Goal: Register for event/course: Sign up to attend an event or enroll in a course

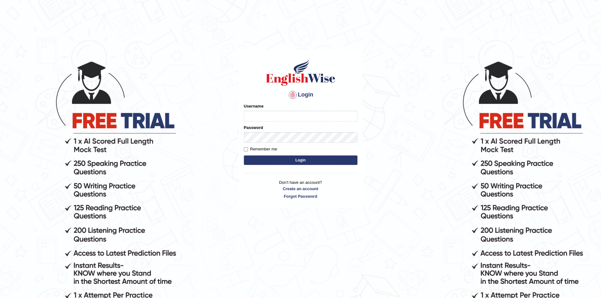
click at [294, 113] on input "Username" at bounding box center [301, 116] width 114 height 11
type input "hamnarashid"
click at [244, 156] on button "Login" at bounding box center [301, 160] width 114 height 9
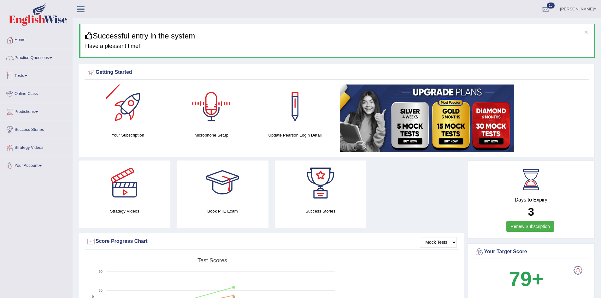
click at [20, 76] on link "Tests" at bounding box center [36, 75] width 72 height 16
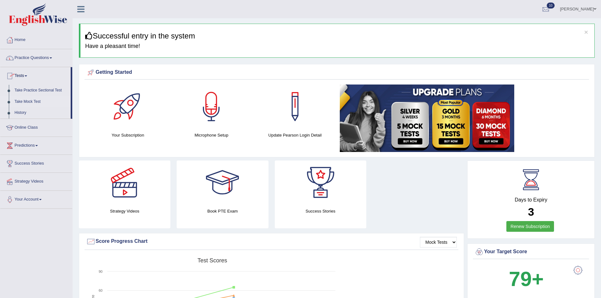
click at [30, 99] on link "Take Mock Test" at bounding box center [41, 101] width 59 height 11
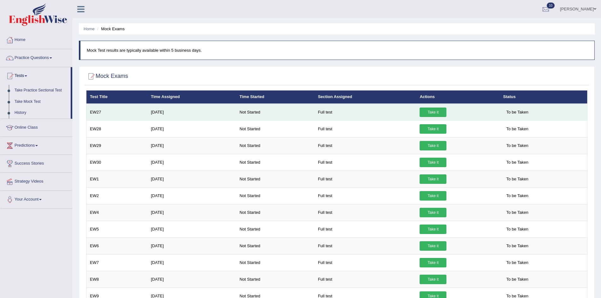
click at [440, 112] on link "Take it" at bounding box center [433, 112] width 27 height 9
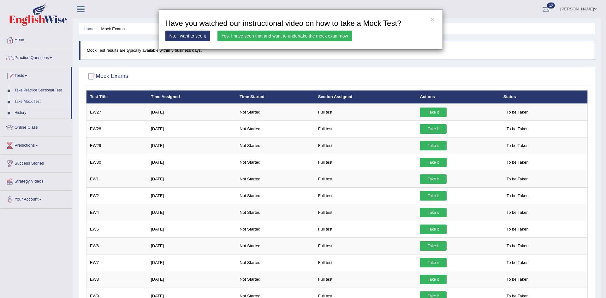
click at [293, 33] on link "Yes, I have seen that and want to undertake the mock exam now" at bounding box center [284, 36] width 135 height 11
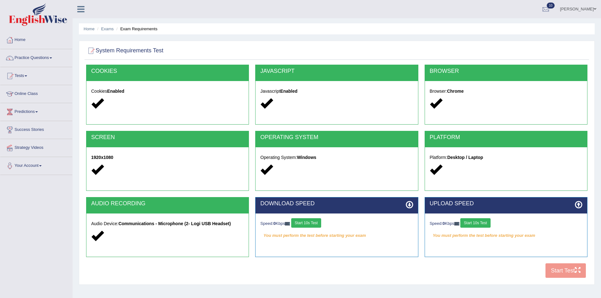
click at [310, 223] on button "Start 10s Test" at bounding box center [306, 222] width 30 height 9
click at [480, 225] on button "Start 10s Test" at bounding box center [475, 222] width 30 height 9
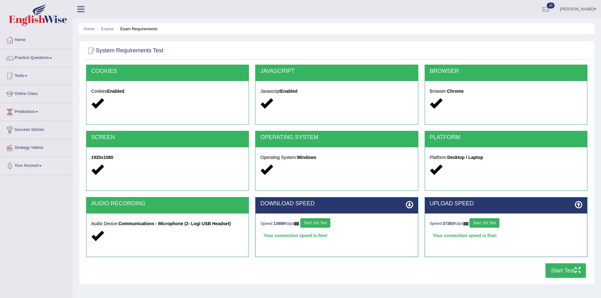
click at [565, 273] on button "Start Test" at bounding box center [566, 270] width 40 height 15
click at [553, 268] on button "Start Test" at bounding box center [566, 270] width 40 height 15
click at [556, 269] on button "Start Test" at bounding box center [566, 270] width 40 height 15
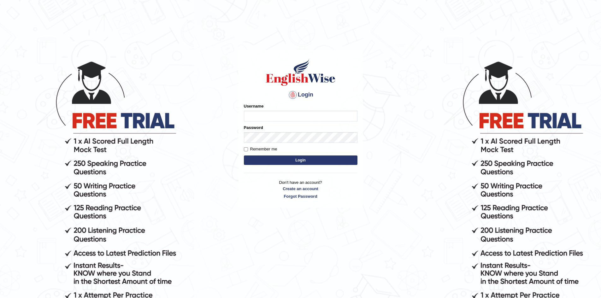
click at [267, 116] on input "Username" at bounding box center [301, 116] width 114 height 11
type input "hamnarashid"
click at [244, 156] on button "Login" at bounding box center [301, 160] width 114 height 9
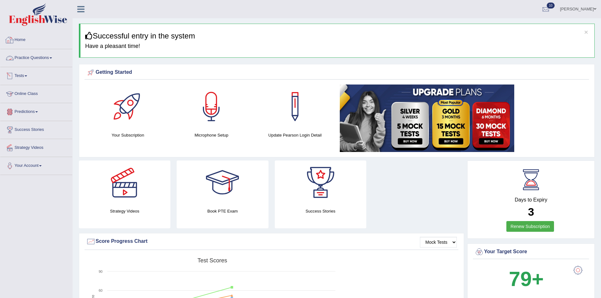
click at [15, 73] on link "Tests" at bounding box center [36, 75] width 72 height 16
click at [23, 97] on link "Take Mock Test" at bounding box center [41, 101] width 59 height 11
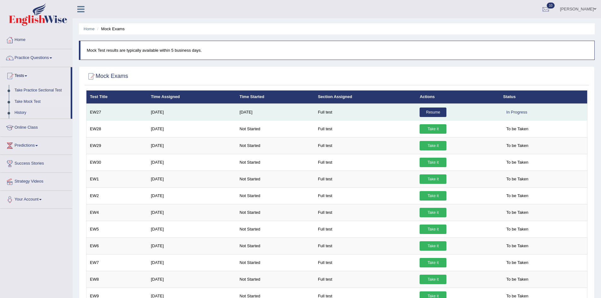
click at [436, 111] on link "Resume" at bounding box center [433, 112] width 27 height 9
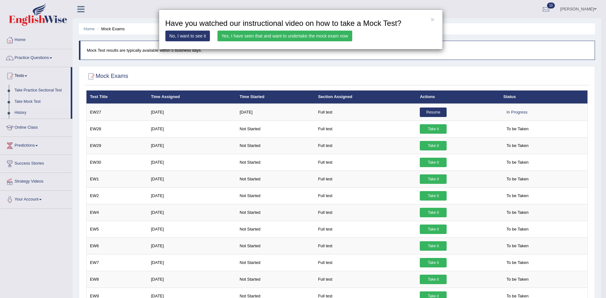
click at [296, 39] on link "Yes, I have seen that and want to undertake the mock exam now" at bounding box center [284, 36] width 135 height 11
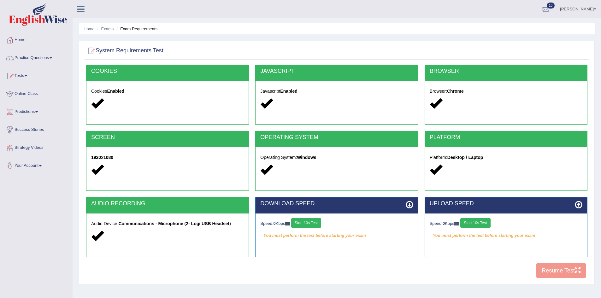
click at [557, 273] on div "COOKIES Cookies Enabled JAVASCRIPT Javascript Enabled BROWSER Browser: Chrome S…" at bounding box center [337, 173] width 505 height 217
click at [477, 224] on button "Start 10s Test" at bounding box center [475, 222] width 30 height 9
click at [304, 220] on div "Speed: 0 Kbps Start 10s Test" at bounding box center [336, 223] width 153 height 11
click at [557, 269] on div "COOKIES Cookies Enabled JAVASCRIPT Javascript Enabled BROWSER Browser: Chrome S…" at bounding box center [337, 173] width 505 height 217
click at [486, 224] on button "Start 10s Test" at bounding box center [485, 222] width 30 height 9
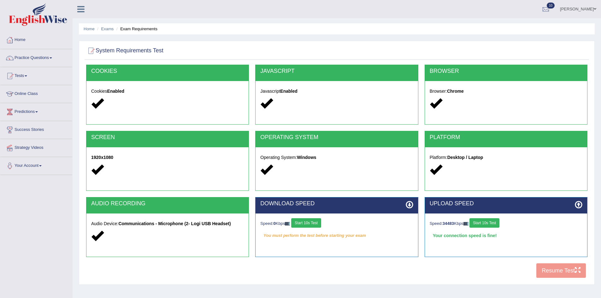
click at [489, 224] on button "Start 10s Test" at bounding box center [485, 222] width 30 height 9
click at [557, 271] on div "COOKIES Cookies Enabled JAVASCRIPT Javascript Enabled BROWSER Browser: Chrome S…" at bounding box center [337, 173] width 505 height 217
click at [494, 225] on button "Start 10s Test" at bounding box center [485, 222] width 30 height 9
click at [314, 223] on button "Start 10s Test" at bounding box center [306, 222] width 30 height 9
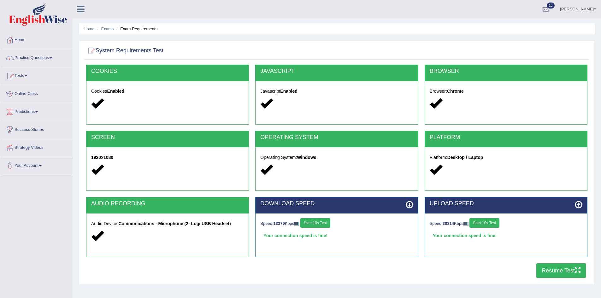
click at [542, 267] on button "Resume Test" at bounding box center [561, 270] width 50 height 15
